Goal: Transaction & Acquisition: Subscribe to service/newsletter

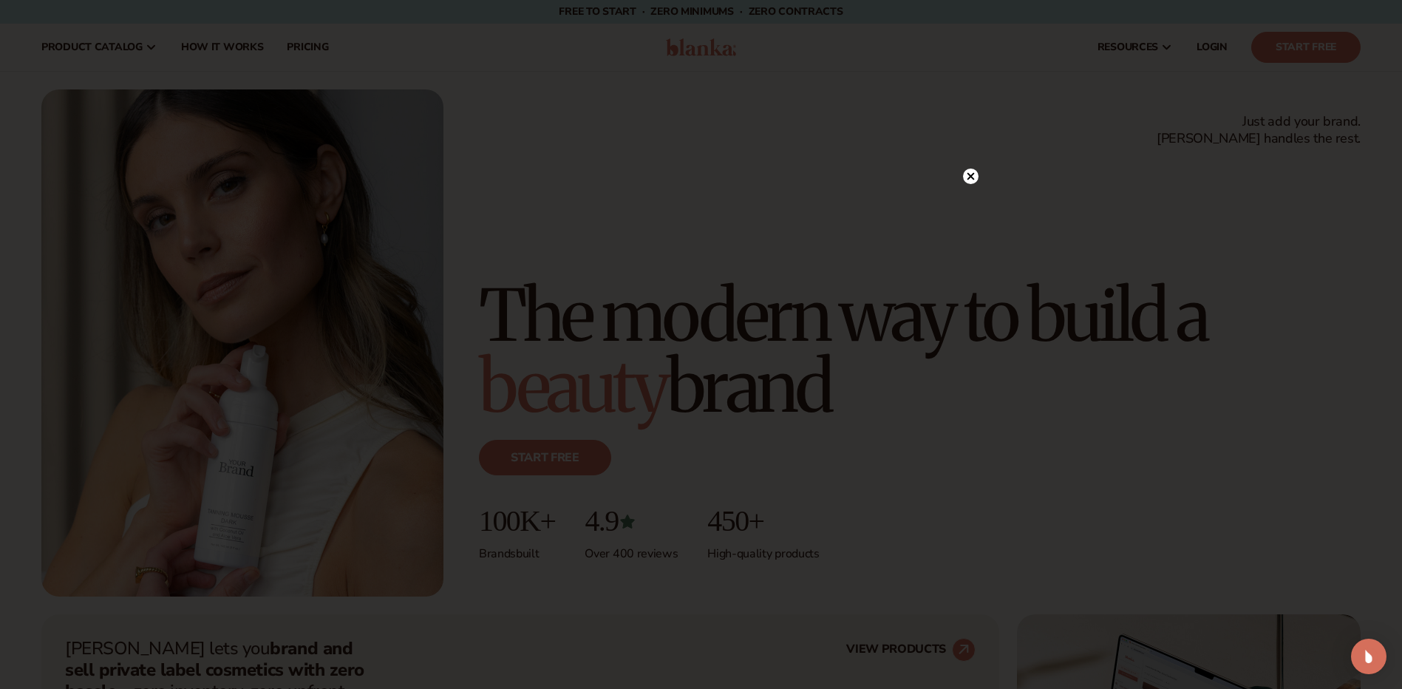
click at [968, 177] on circle at bounding box center [971, 177] width 16 height 16
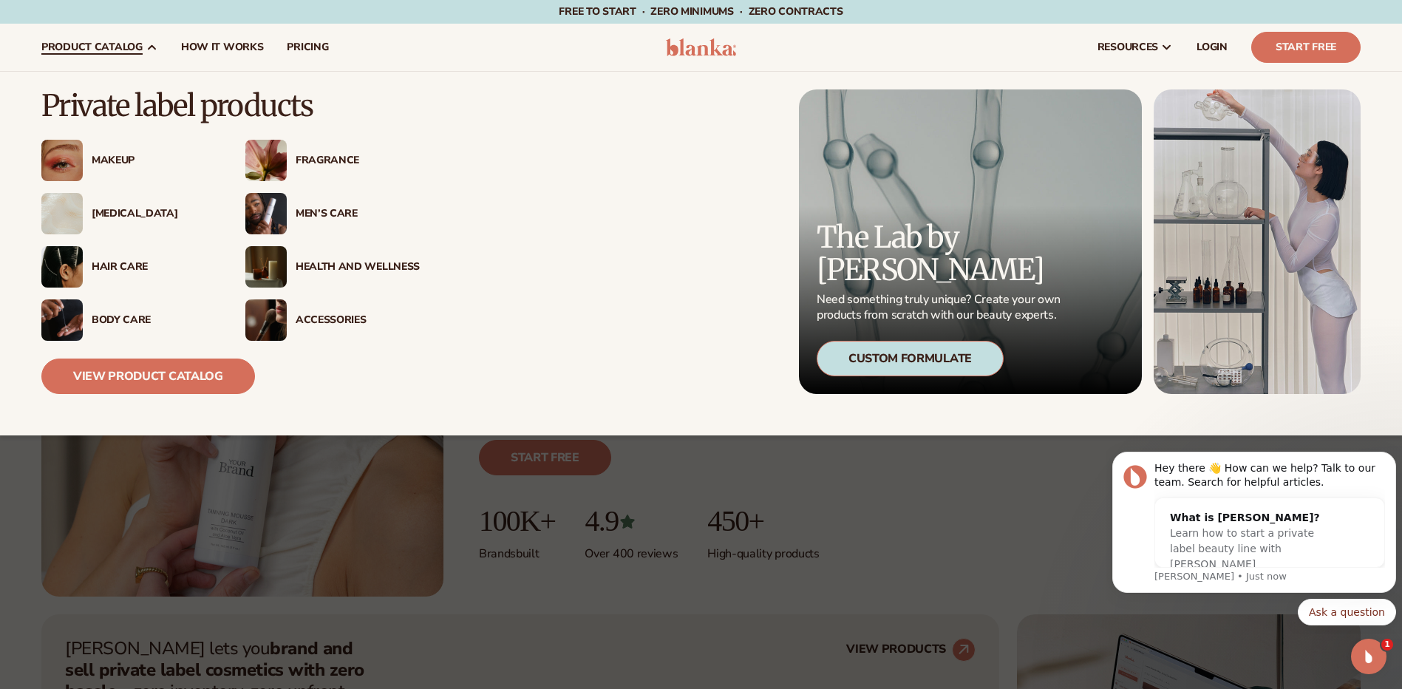
click at [327, 157] on div "Fragrance" at bounding box center [358, 160] width 124 height 13
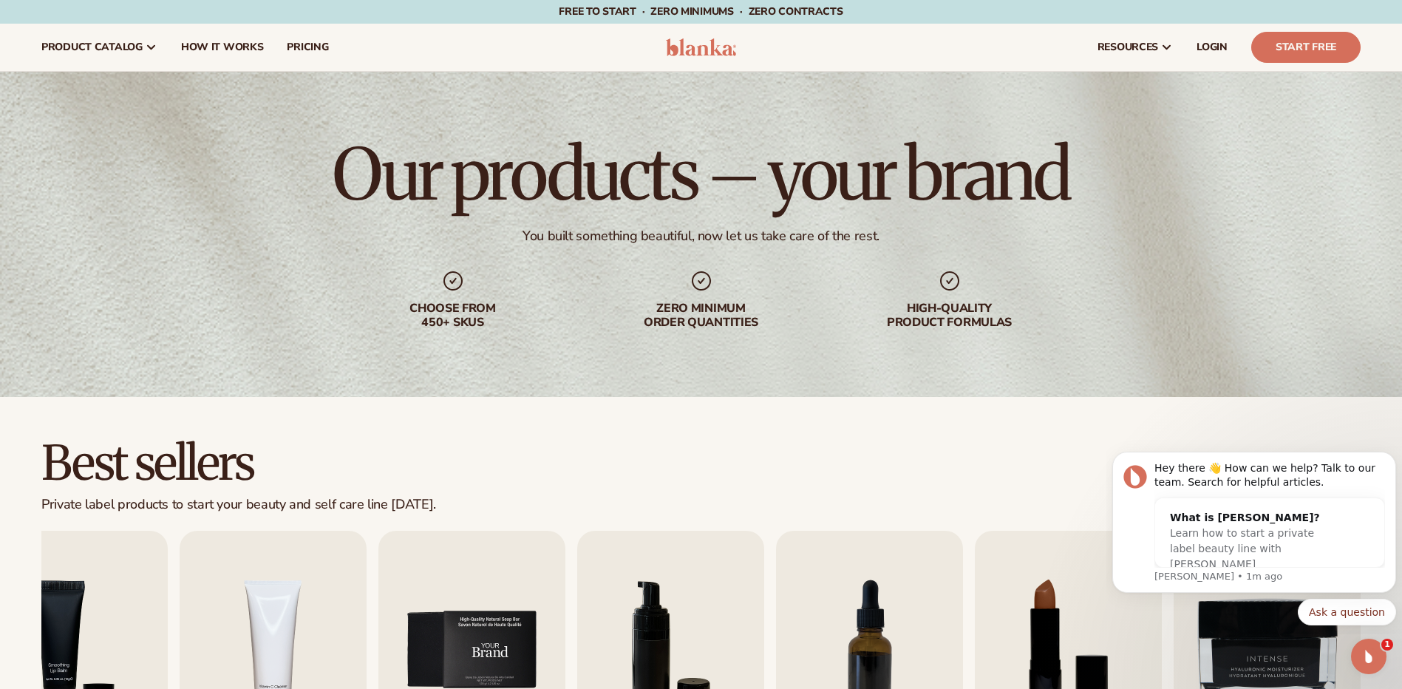
scroll to position [222, 0]
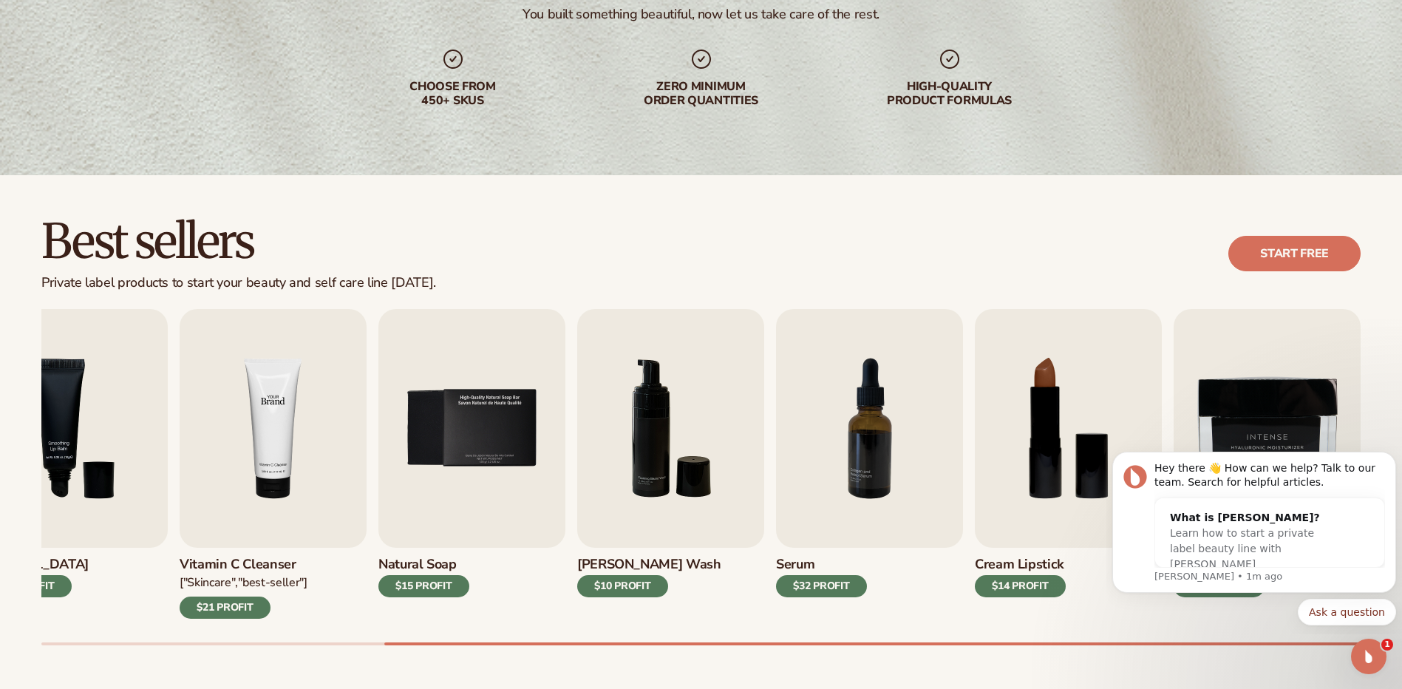
click at [296, 429] on img "4 / 9" at bounding box center [273, 428] width 187 height 239
click at [310, 412] on img "4 / 9" at bounding box center [273, 428] width 187 height 239
click at [259, 521] on img "4 / 9" at bounding box center [273, 428] width 187 height 239
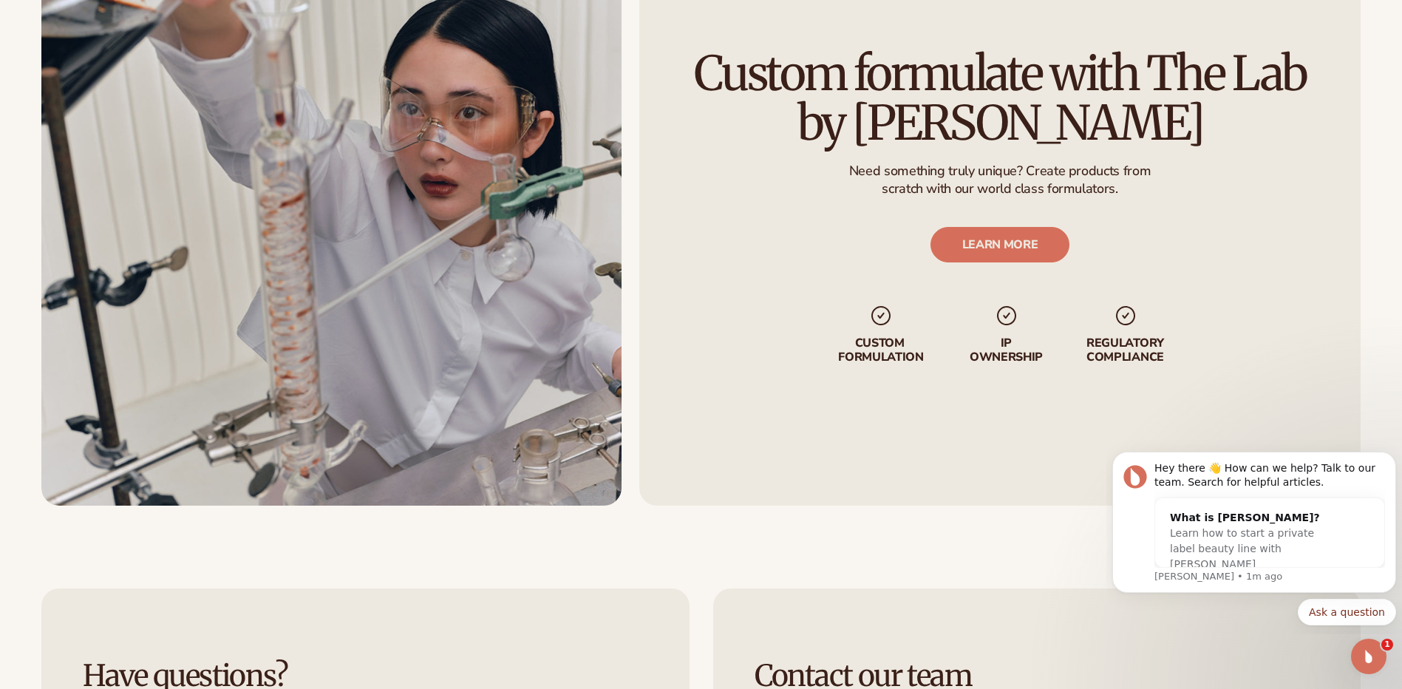
scroll to position [2365, 0]
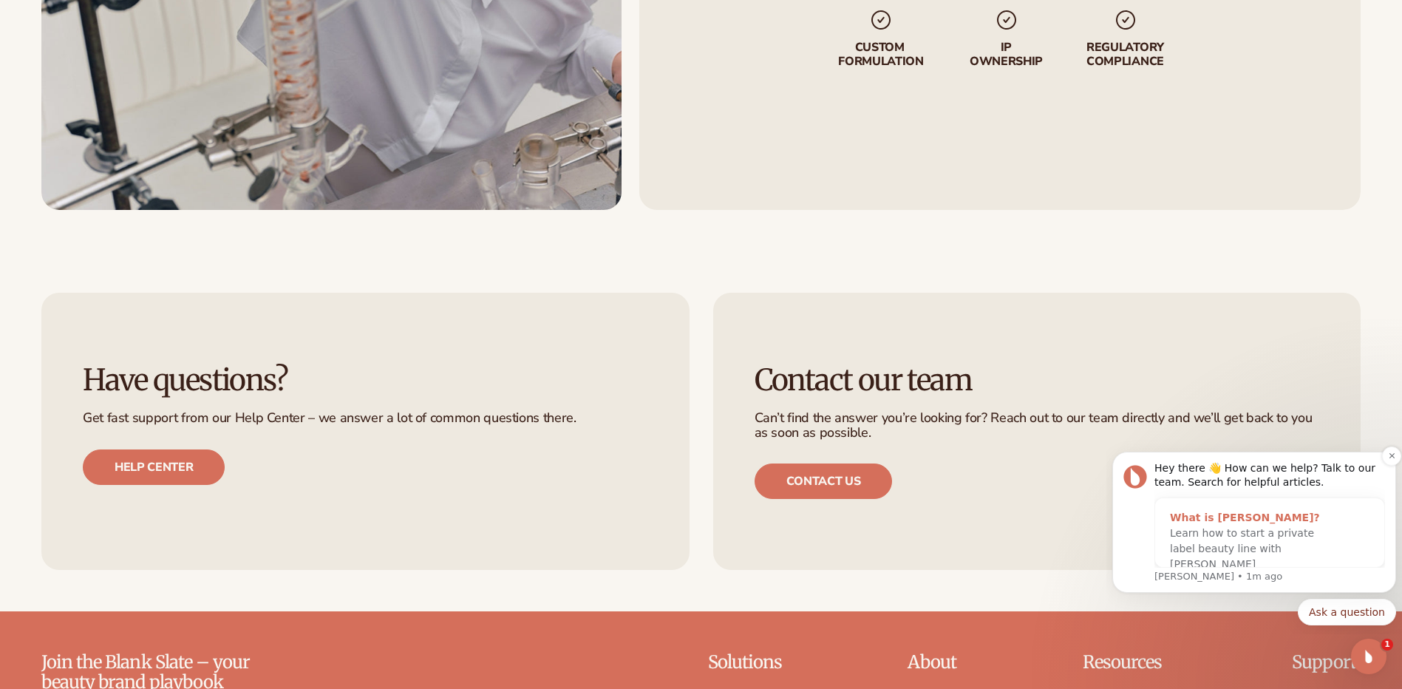
click at [1247, 548] on span "Learn how to start a private label beauty line with [PERSON_NAME]" at bounding box center [1242, 548] width 144 height 43
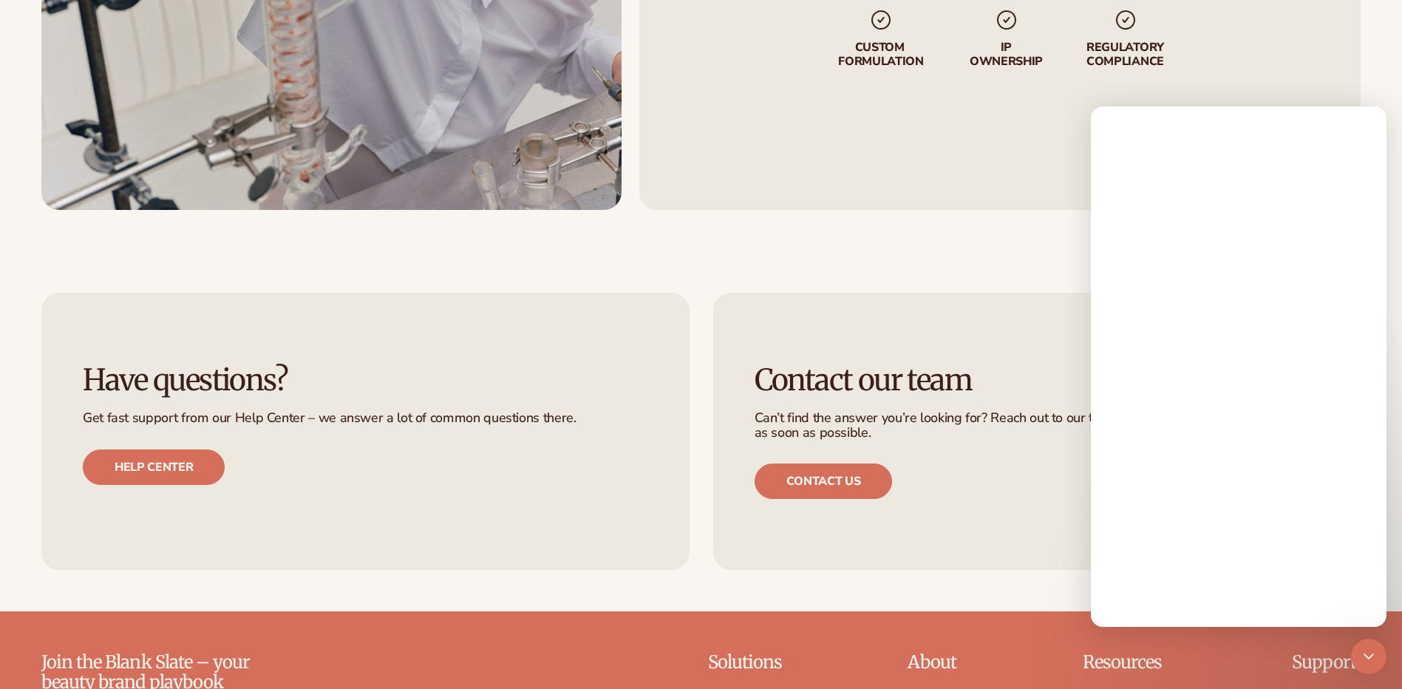
scroll to position [0, 0]
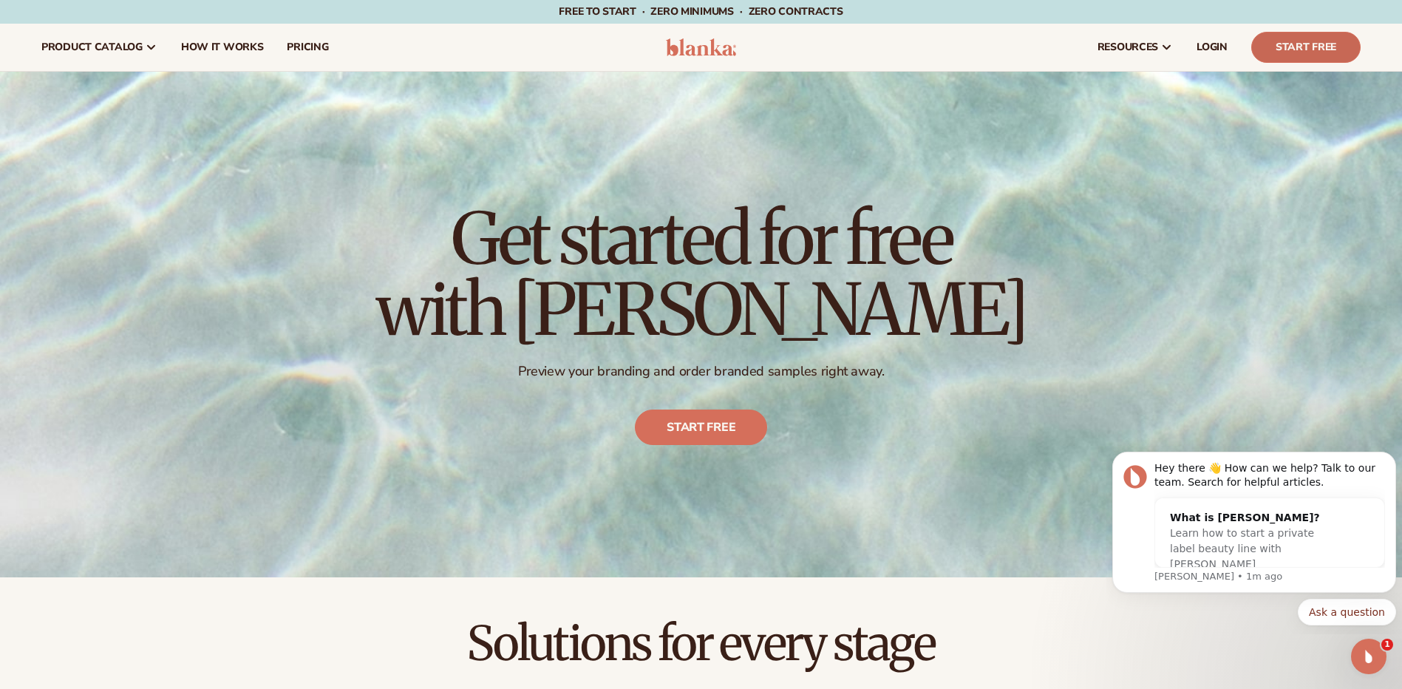
click at [1294, 50] on link "Start Free" at bounding box center [1305, 47] width 109 height 31
